Goal: Register for event/course

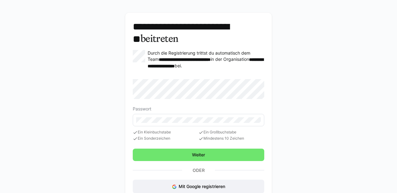
scroll to position [17, 0]
click at [207, 122] on eds-input at bounding box center [199, 120] width 132 height 12
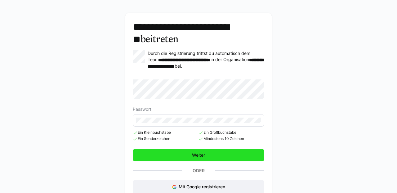
click at [216, 152] on span "Weiter" at bounding box center [199, 155] width 132 height 12
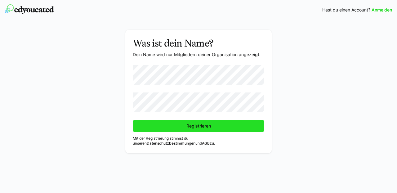
click at [171, 125] on span "Registrieren" at bounding box center [199, 126] width 132 height 12
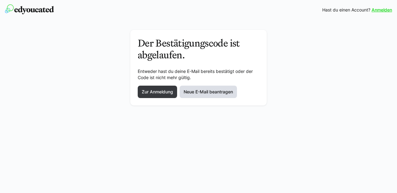
click at [195, 91] on span "Neue E-Mail beantragen" at bounding box center [208, 92] width 51 height 6
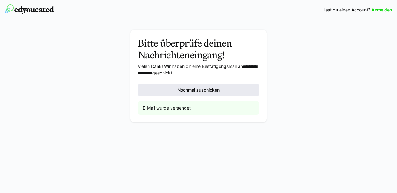
click at [201, 90] on span "Nochmal zuschicken" at bounding box center [199, 90] width 44 height 6
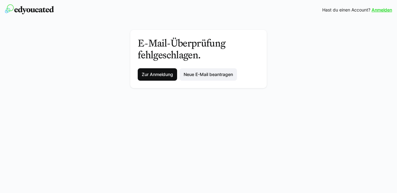
click at [149, 75] on span "Zur Anmeldung" at bounding box center [157, 74] width 33 height 6
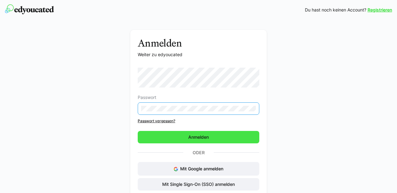
click at [166, 139] on span "Anmelden" at bounding box center [199, 137] width 122 height 12
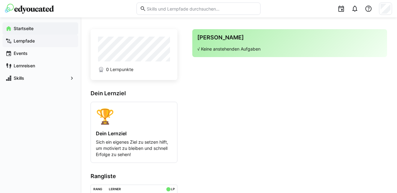
click at [0, 0] on app-navigation-label "Lernpfade" at bounding box center [0, 0] width 0 height 0
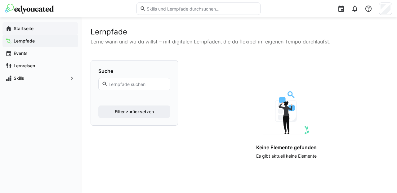
click at [0, 0] on app-navigation-label "Startseite" at bounding box center [0, 0] width 0 height 0
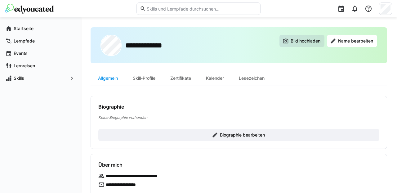
click at [306, 42] on span "Bild hochladen" at bounding box center [306, 41] width 32 height 6
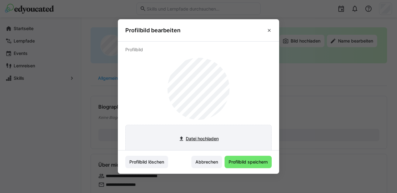
click at [199, 138] on input "file" at bounding box center [199, 138] width 146 height 27
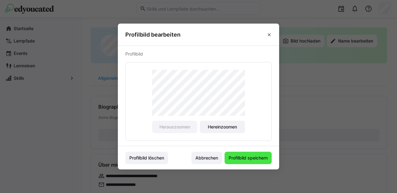
click at [246, 157] on span "Profilbild speichern" at bounding box center [248, 158] width 41 height 6
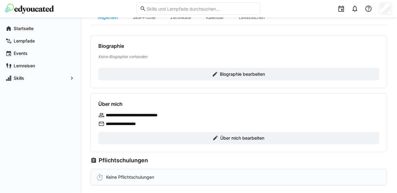
scroll to position [62, 0]
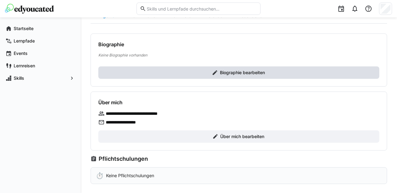
click at [244, 73] on span "Biographie bearbeiten" at bounding box center [242, 73] width 47 height 6
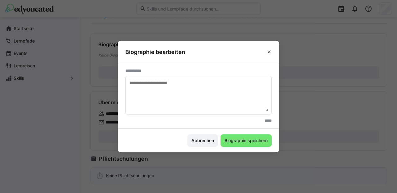
click at [164, 87] on textarea at bounding box center [199, 95] width 140 height 32
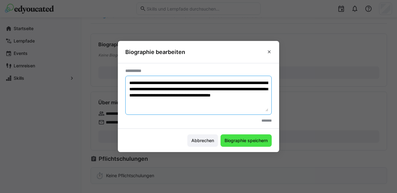
type textarea "**********"
click at [252, 144] on span "Biographie speichern" at bounding box center [246, 140] width 51 height 12
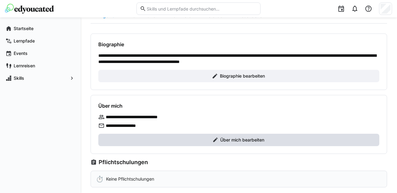
click at [246, 140] on span "Über mich bearbeiten" at bounding box center [243, 140] width 46 height 6
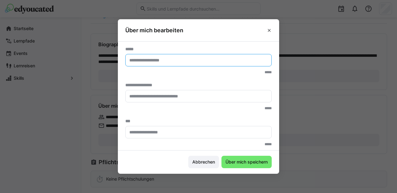
click at [202, 61] on input "text" at bounding box center [199, 60] width 140 height 6
type input "**********"
click at [181, 93] on input "text" at bounding box center [199, 96] width 140 height 6
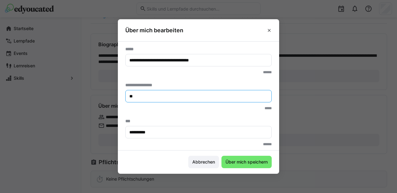
type input "*"
paste input "**********"
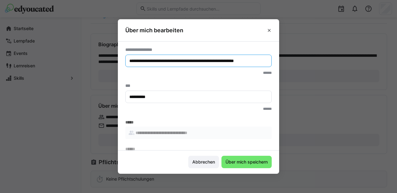
scroll to position [57, 0]
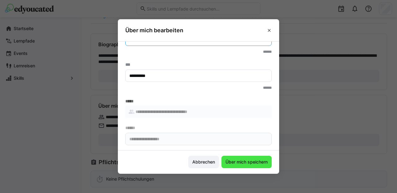
type input "**********"
click at [235, 162] on span "Über mich speichern" at bounding box center [247, 162] width 44 height 6
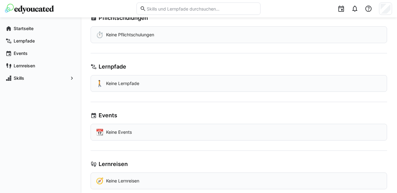
scroll to position [226, 0]
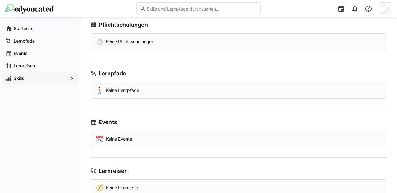
click at [0, 0] on app-navigation-label "Skills" at bounding box center [0, 0] width 0 height 0
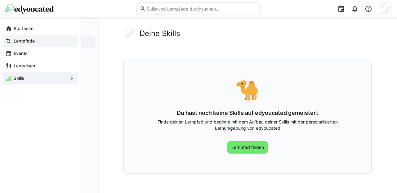
click at [0, 0] on app-navigation-label "Lernpfade" at bounding box center [0, 0] width 0 height 0
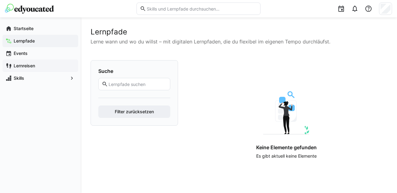
click at [0, 0] on app-navigation-label "Lernreisen" at bounding box center [0, 0] width 0 height 0
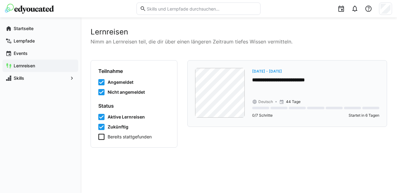
click at [296, 78] on p "**********" at bounding box center [315, 80] width 127 height 7
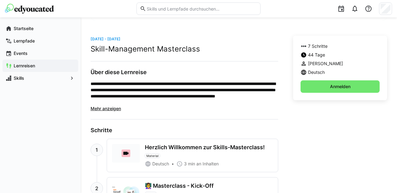
scroll to position [143, 0]
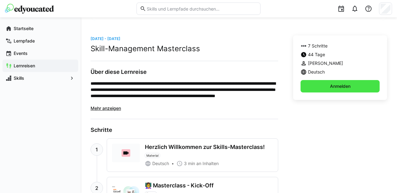
click at [338, 85] on span "Anmelden" at bounding box center [340, 86] width 22 height 6
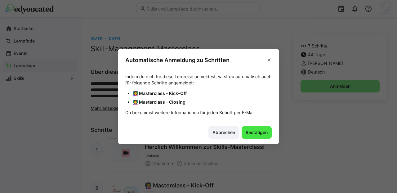
click at [256, 132] on span "Bestätigen" at bounding box center [257, 132] width 24 height 6
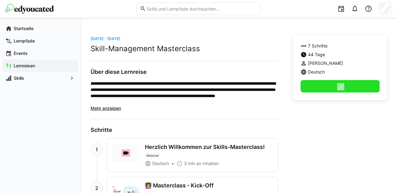
scroll to position [144, 0]
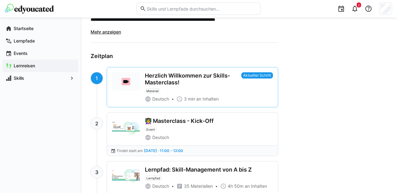
scroll to position [286, 0]
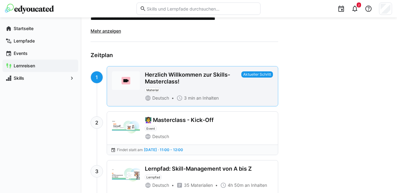
click at [252, 75] on span "Aktueller Schritt" at bounding box center [258, 74] width 32 height 6
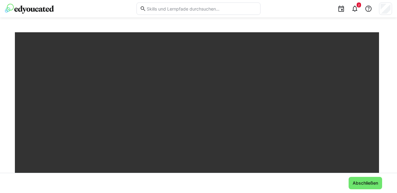
scroll to position [38, 0]
click at [355, 11] on eds-icon at bounding box center [354, 8] width 7 height 7
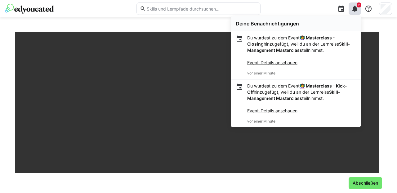
click at [314, 6] on div "2 Deine Benachrichtigungen Du wurdest zu dem Event 👩‍🏫 Masterclass - Closing hi…" at bounding box center [328, 8] width 127 height 17
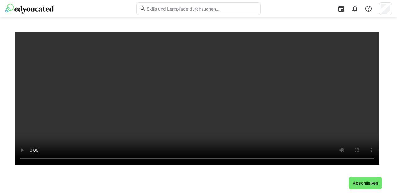
scroll to position [0, 0]
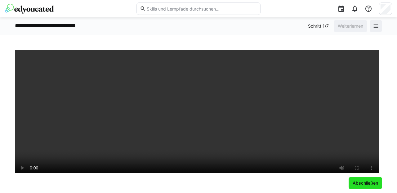
click at [363, 182] on span "Abschließen" at bounding box center [365, 183] width 27 height 6
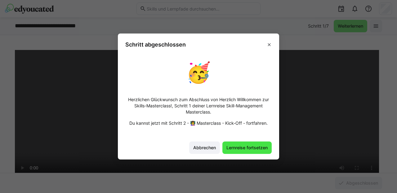
click at [250, 147] on span "Lernreise fortsetzen" at bounding box center [247, 148] width 43 height 6
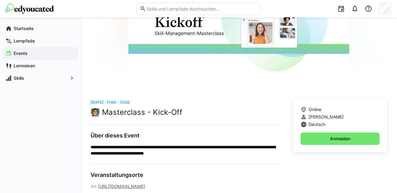
scroll to position [103, 0]
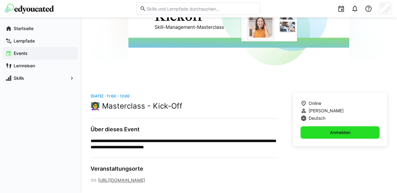
click at [333, 132] on span "Anmelden" at bounding box center [340, 132] width 22 height 6
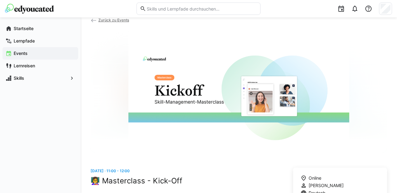
scroll to position [34, 0]
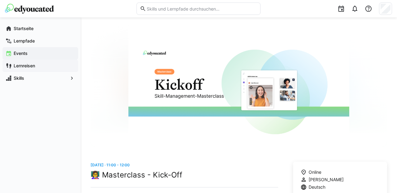
click at [0, 0] on app-navigation-label "Lernreisen" at bounding box center [0, 0] width 0 height 0
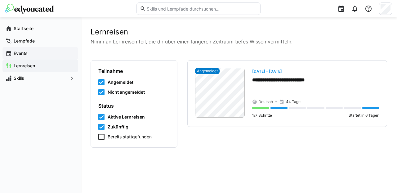
click at [0, 0] on app-navigation-label "Events" at bounding box center [0, 0] width 0 height 0
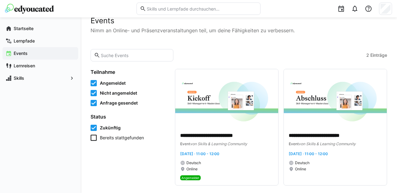
scroll to position [13, 0]
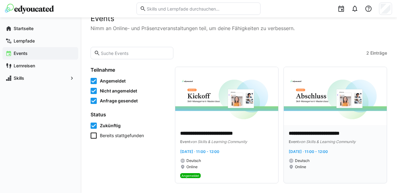
click at [335, 79] on img at bounding box center [335, 96] width 103 height 58
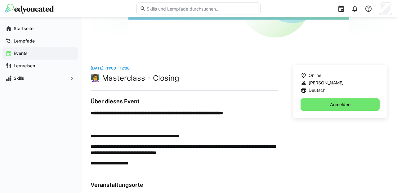
scroll to position [133, 0]
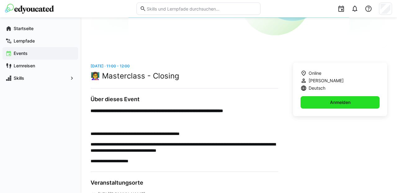
click at [336, 99] on span "Anmelden" at bounding box center [340, 102] width 22 height 6
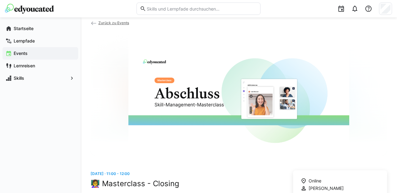
scroll to position [0, 0]
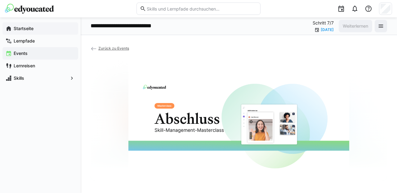
click at [0, 0] on app-navigation-label "Startseite" at bounding box center [0, 0] width 0 height 0
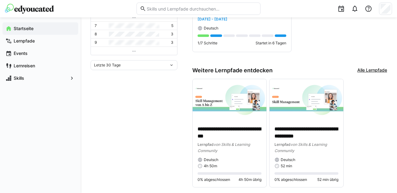
scroll to position [212, 0]
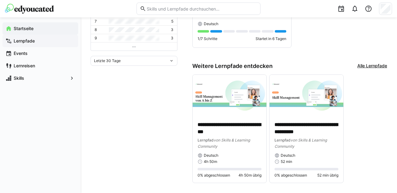
click at [0, 0] on app-navigation-label "Lernpfade" at bounding box center [0, 0] width 0 height 0
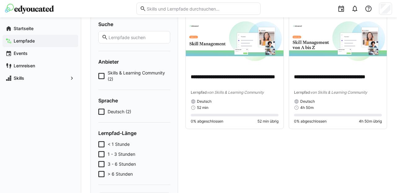
scroll to position [48, 0]
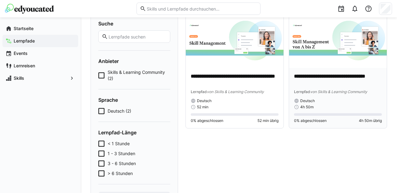
click at [324, 30] on img at bounding box center [338, 40] width 98 height 55
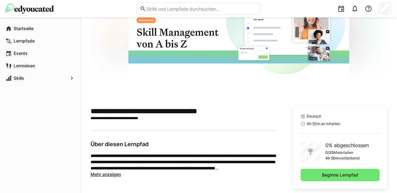
scroll to position [83, 0]
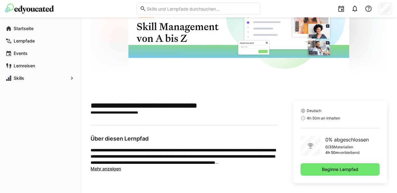
click at [114, 169] on span "Mehr anzeigen" at bounding box center [106, 168] width 30 height 5
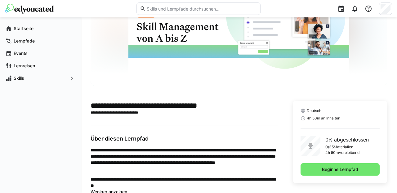
scroll to position [95, 0]
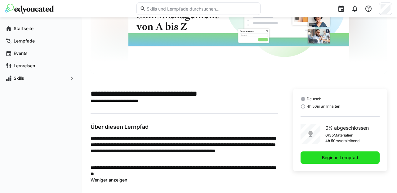
click at [330, 157] on span "Beginne Lernpfad" at bounding box center [340, 158] width 38 height 6
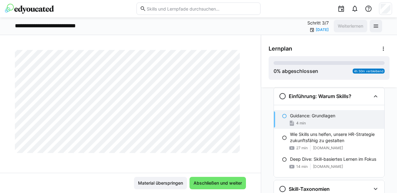
scroll to position [200, 0]
click at [215, 184] on span "Abschließen und weiter" at bounding box center [218, 183] width 50 height 6
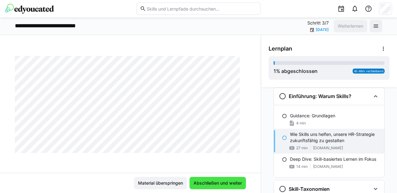
scroll to position [34, 0]
